Goal: Communication & Community: Answer question/provide support

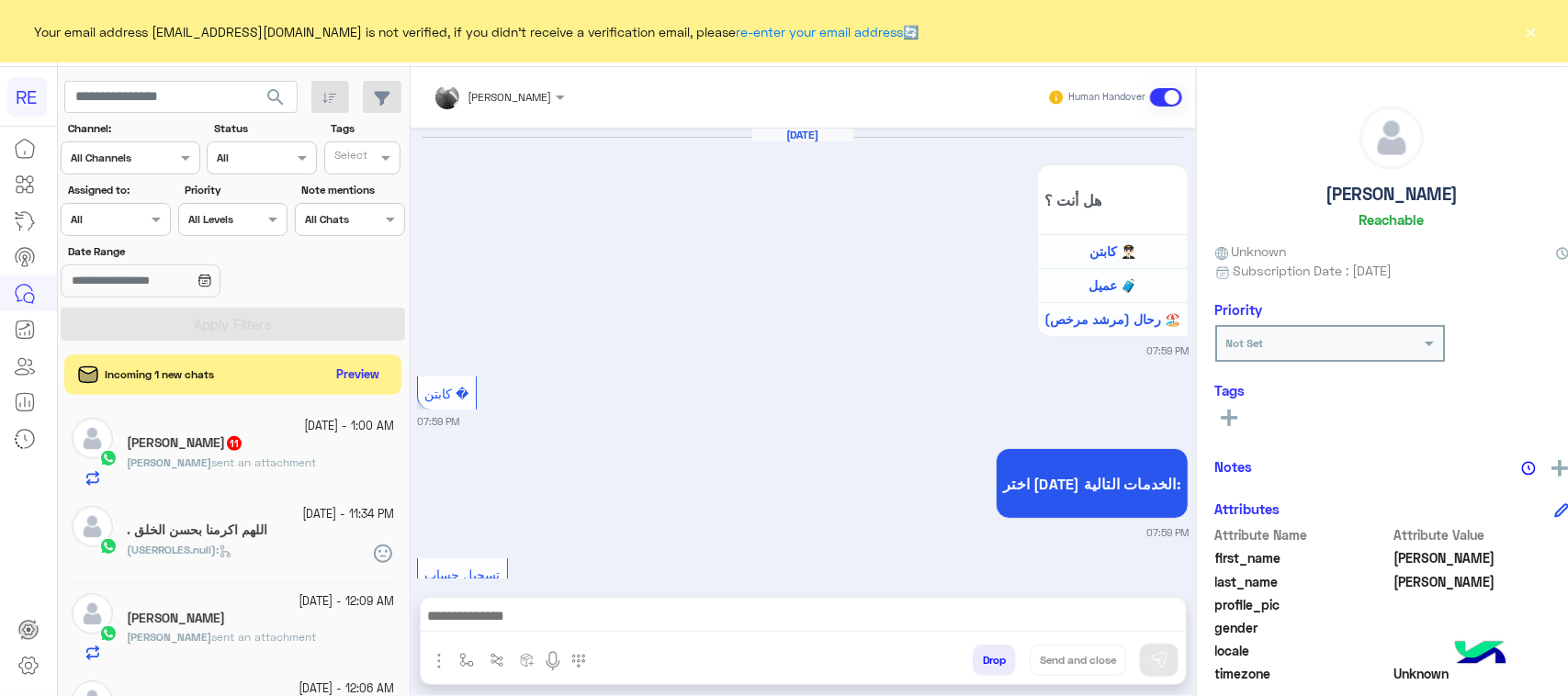
scroll to position [292, 0]
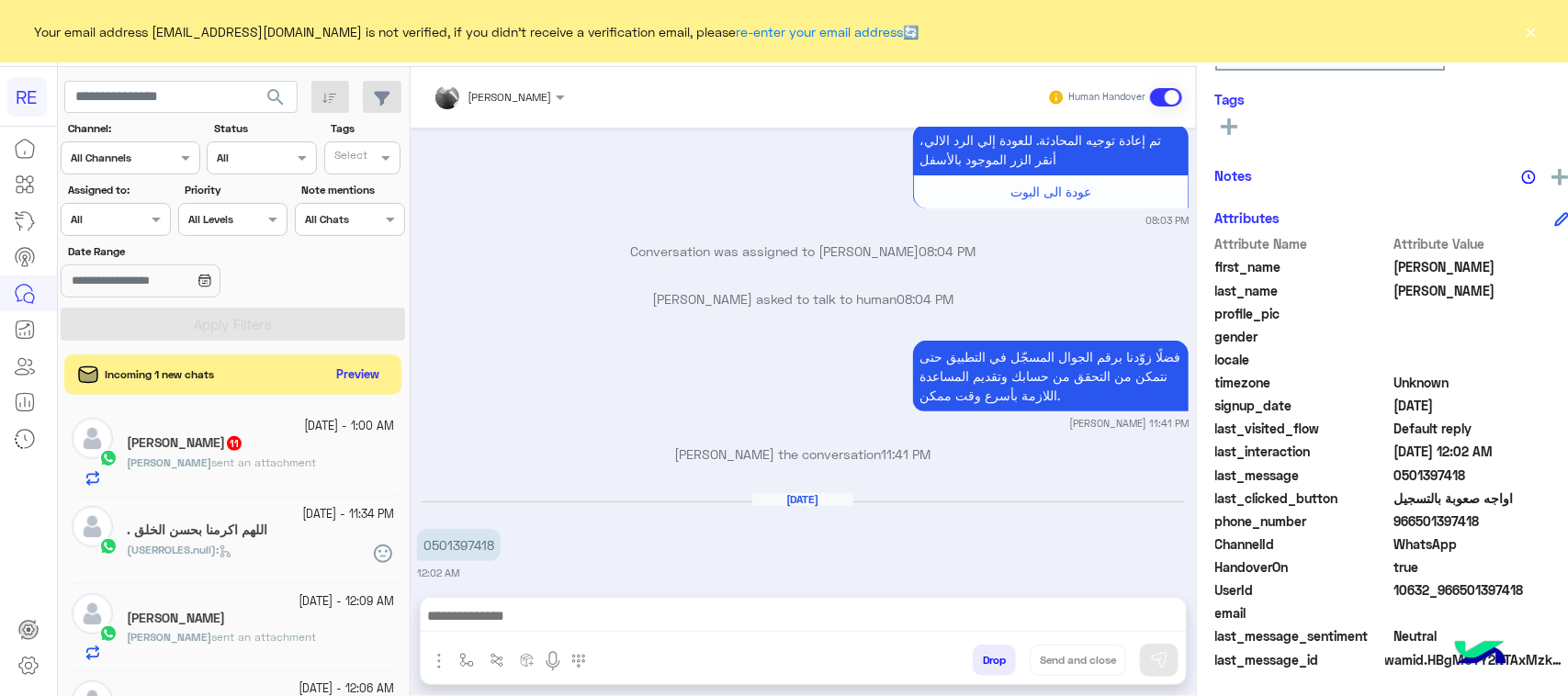
click at [231, 544] on icon at bounding box center [226, 551] width 14 height 14
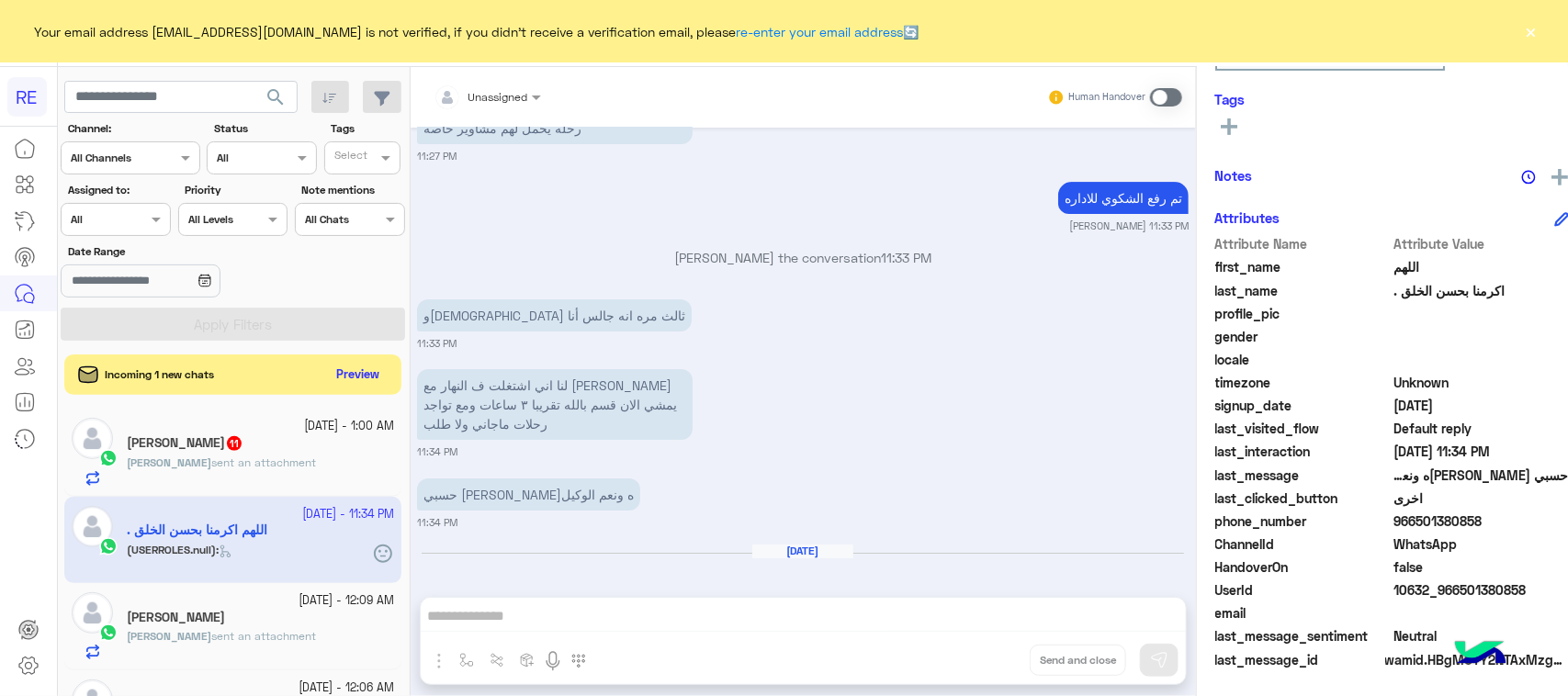
scroll to position [2772, 0]
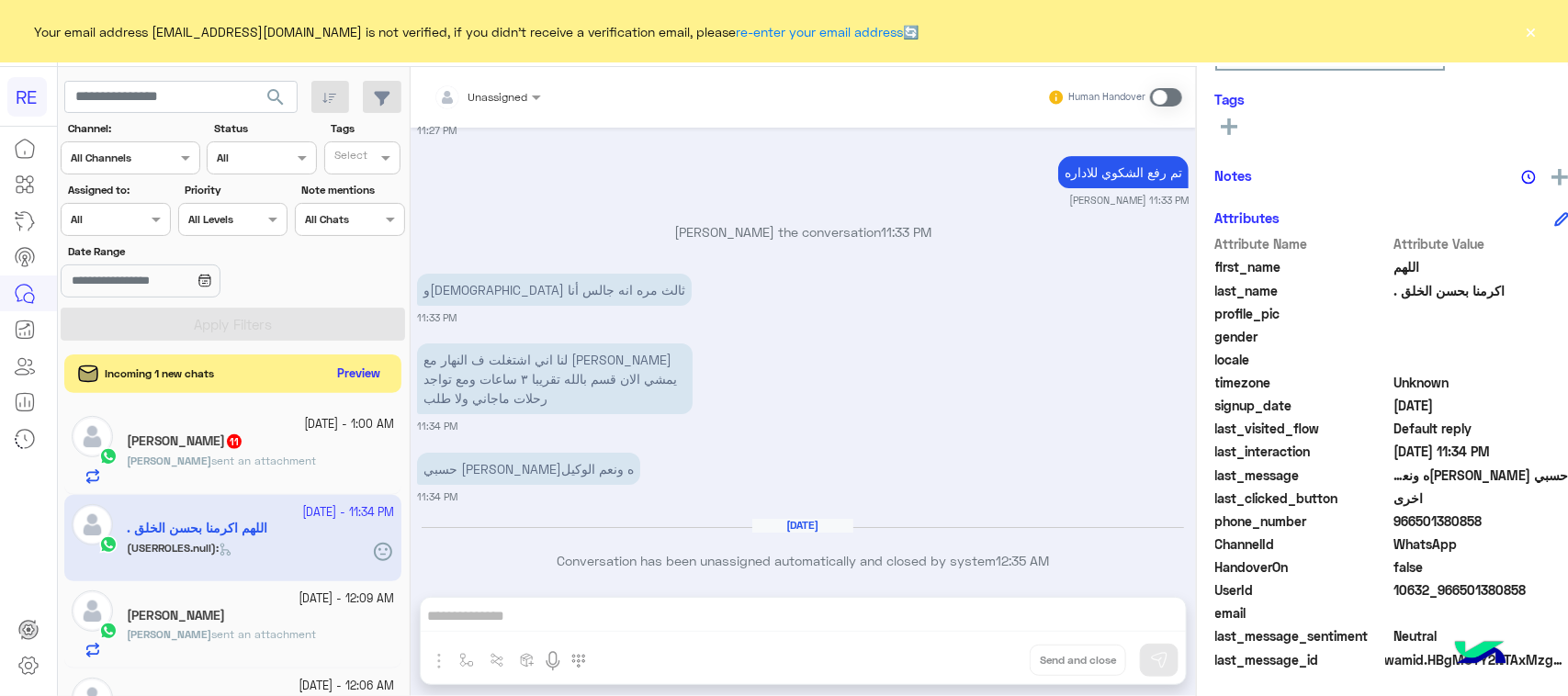
click at [335, 383] on button "Preview" at bounding box center [359, 374] width 57 height 25
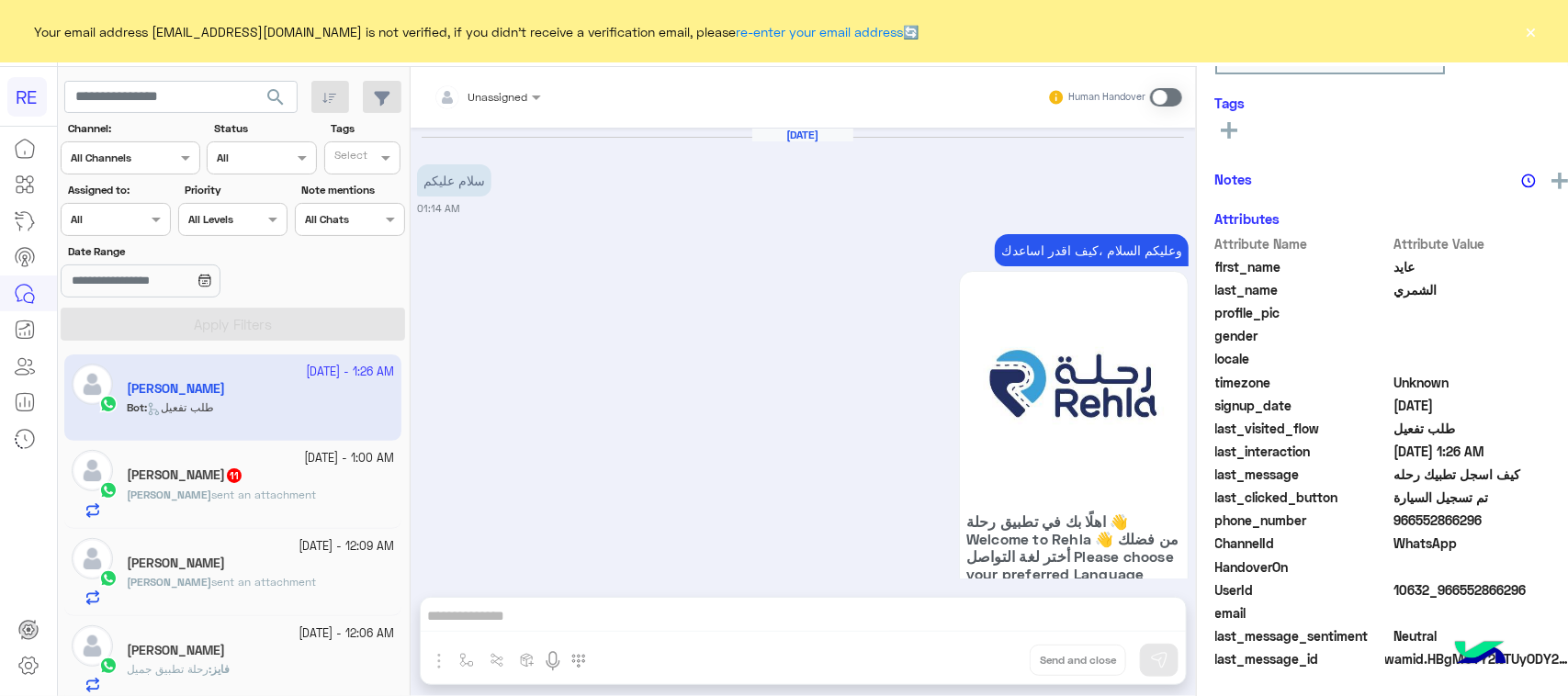
scroll to position [3702, 0]
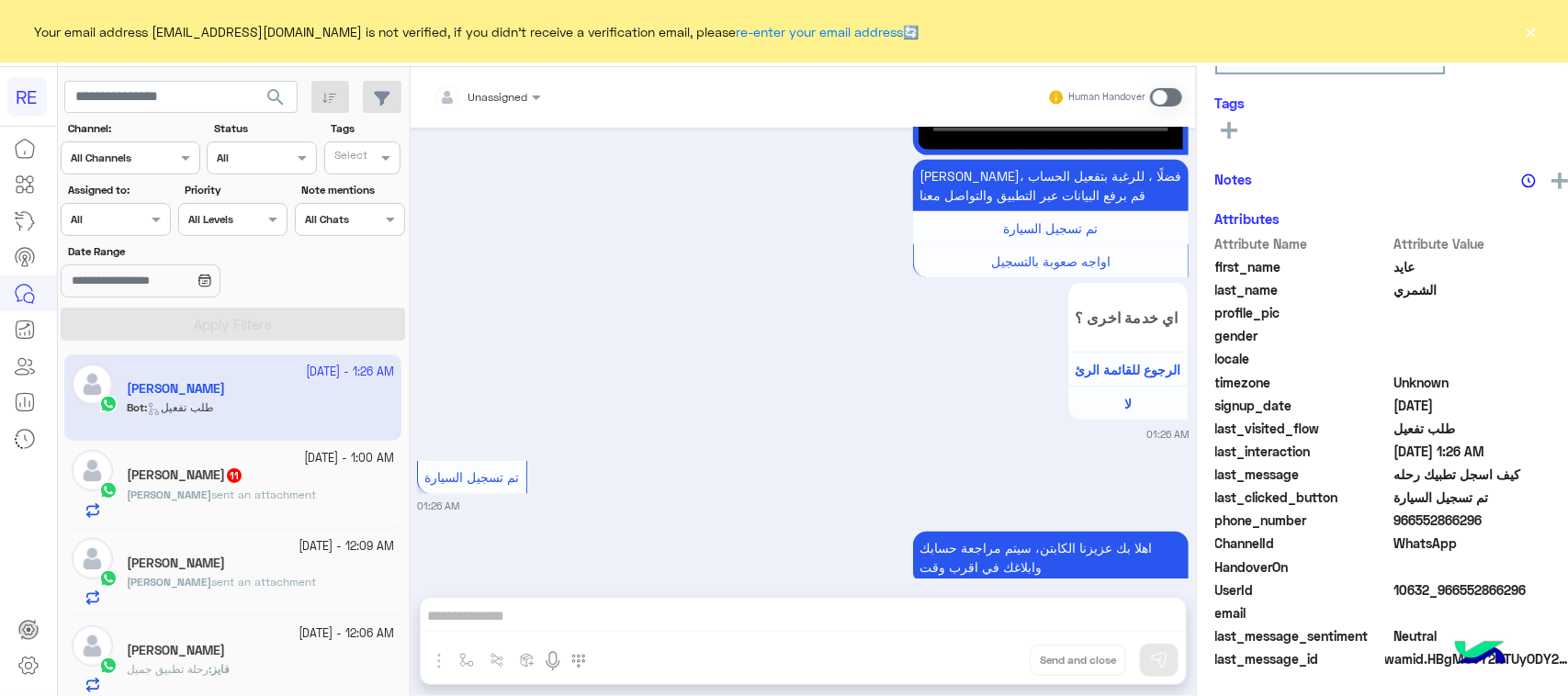
click at [294, 485] on div "[PERSON_NAME] 11" at bounding box center [260, 477] width 267 height 19
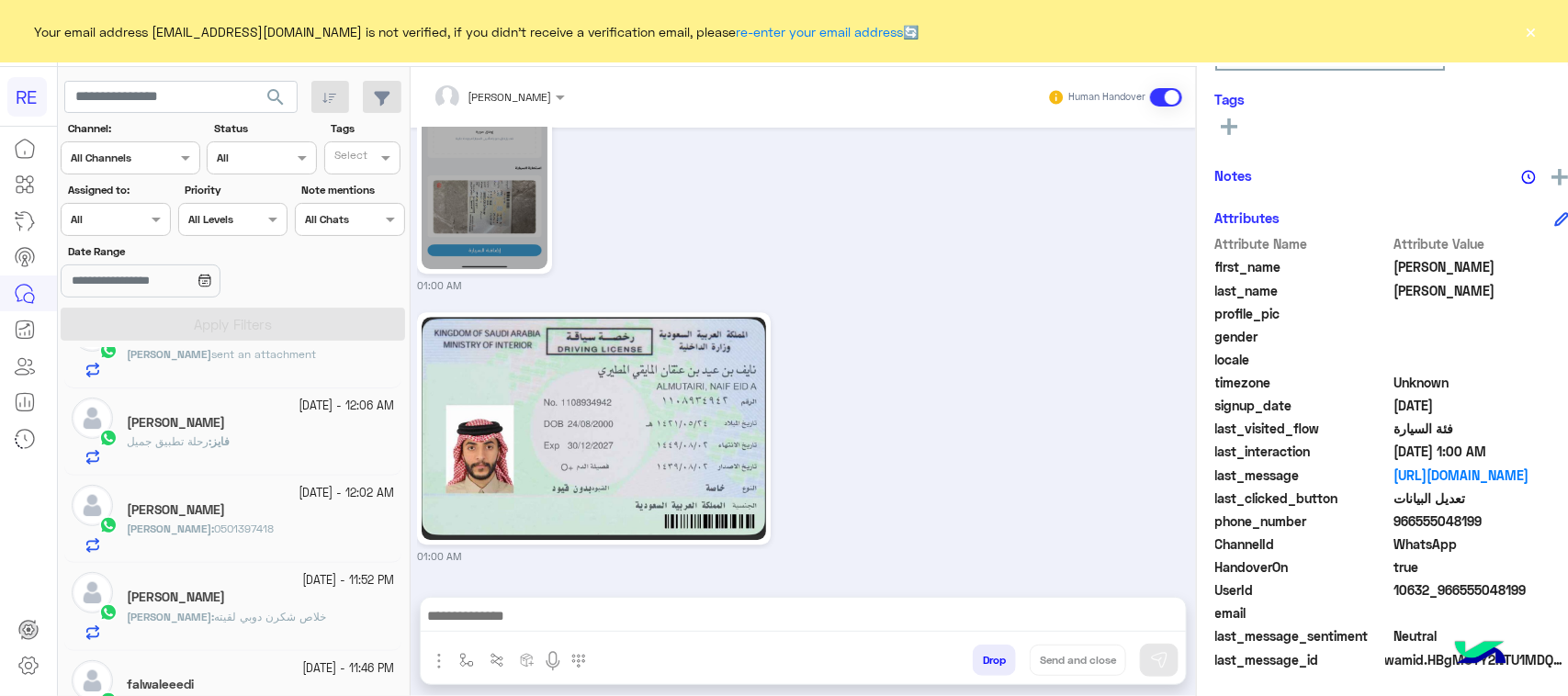
scroll to position [229, 0]
